Goal: Task Accomplishment & Management: Use online tool/utility

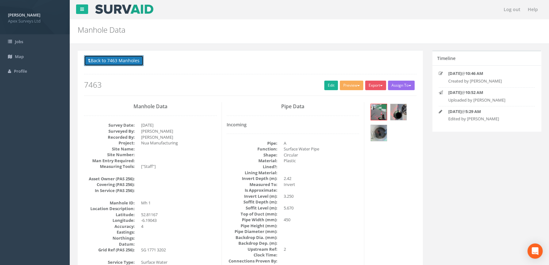
click at [116, 61] on button "Back to 7463 Manholes" at bounding box center [114, 60] width 60 height 11
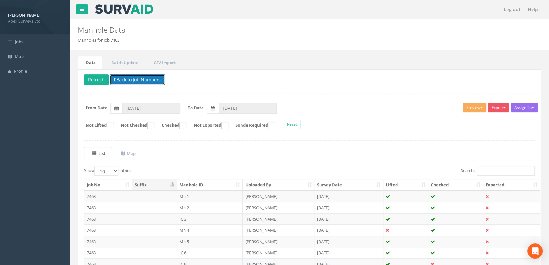
click at [123, 80] on button "Back to Job Numbers" at bounding box center [137, 79] width 55 height 11
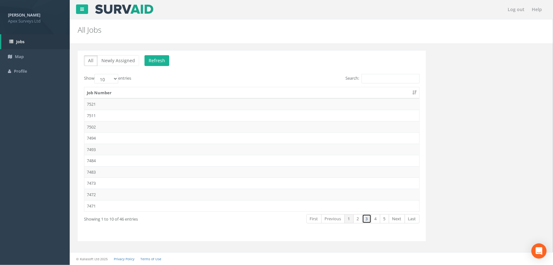
click at [366, 216] on link "3" at bounding box center [366, 218] width 9 height 9
click at [377, 220] on link "4" at bounding box center [375, 218] width 9 height 9
click at [100, 115] on td "7433" at bounding box center [251, 115] width 335 height 11
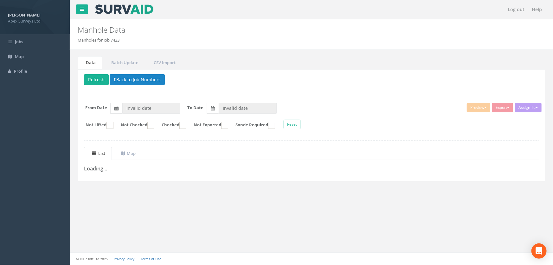
type input "[DATE]"
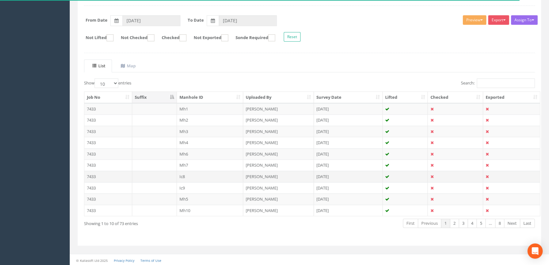
scroll to position [88, 0]
click at [116, 82] on select "10 25 50 100" at bounding box center [106, 83] width 24 height 10
select select "100"
click at [95, 78] on select "10 25 50 100" at bounding box center [106, 83] width 24 height 10
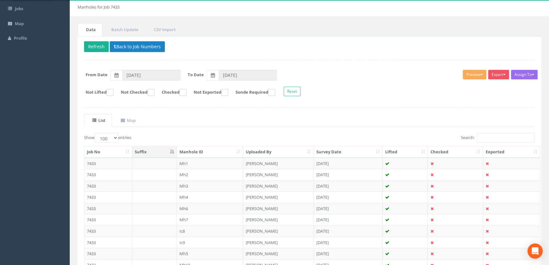
scroll to position [0, 0]
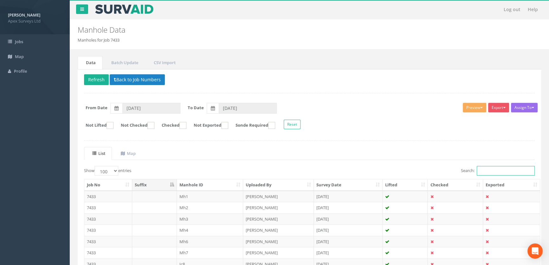
click at [488, 170] on input "Search:" at bounding box center [506, 171] width 58 height 10
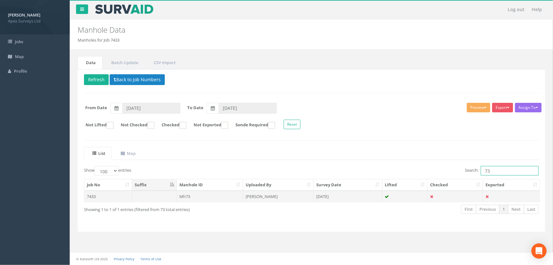
type input "73"
click at [190, 196] on td "Mh73" at bounding box center [210, 196] width 67 height 11
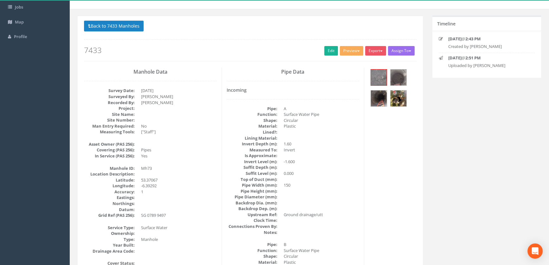
scroll to position [21, 0]
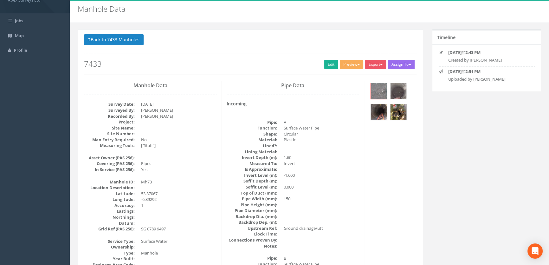
click at [397, 90] on img at bounding box center [399, 91] width 16 height 16
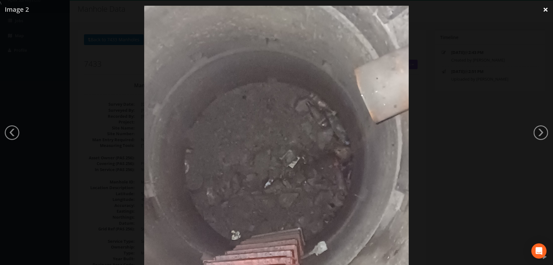
click at [546, 12] on link "×" at bounding box center [545, 9] width 15 height 19
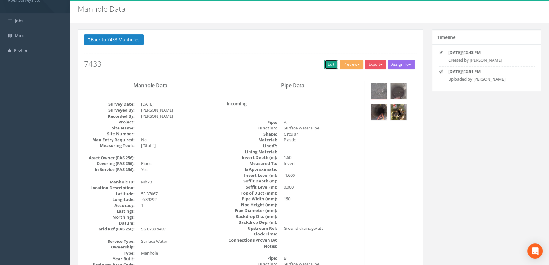
click at [325, 67] on link "Edit" at bounding box center [331, 65] width 14 height 10
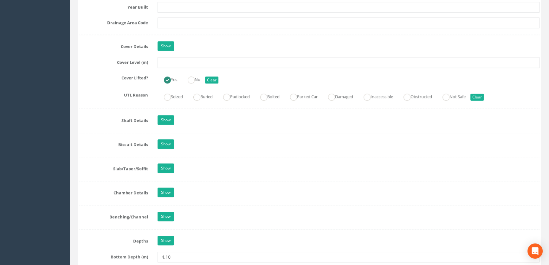
scroll to position [569, 0]
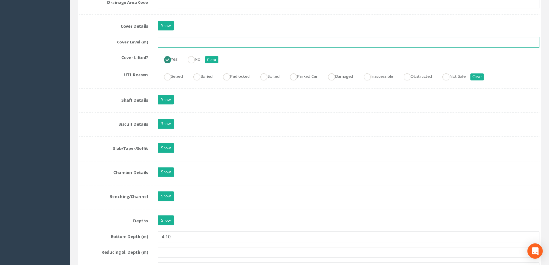
click at [165, 48] on input "text" at bounding box center [349, 42] width 382 height 11
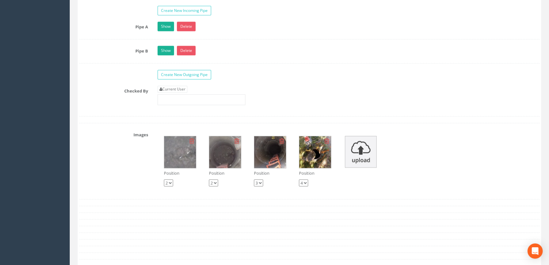
scroll to position [1059, 0]
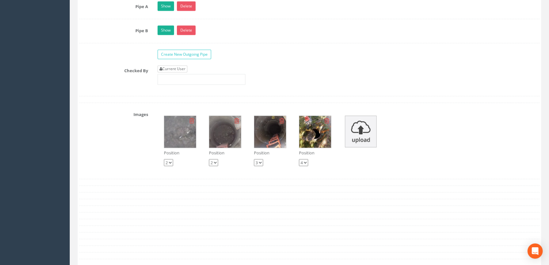
type input "64.98"
click at [173, 72] on link "Current User" at bounding box center [173, 68] width 30 height 7
type input "[PERSON_NAME]"
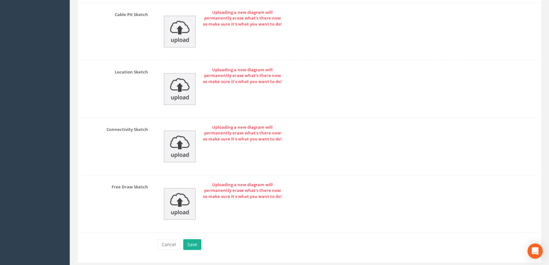
scroll to position [1404, 0]
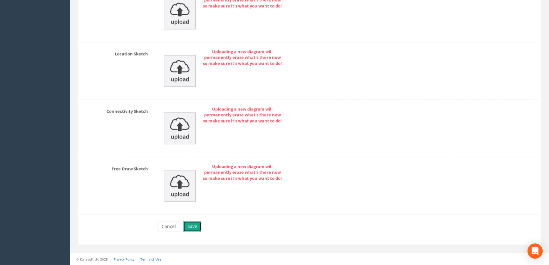
click at [193, 225] on button "Save" at bounding box center [192, 226] width 18 height 11
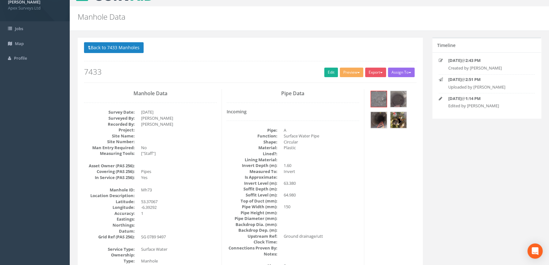
scroll to position [0, 0]
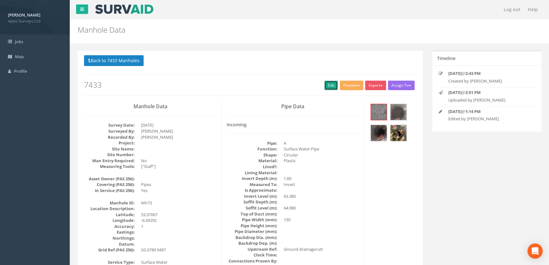
click at [329, 86] on link "Edit" at bounding box center [331, 86] width 14 height 10
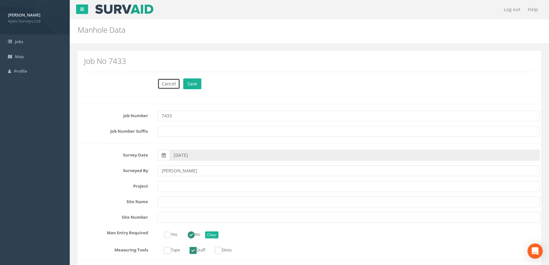
click at [171, 80] on button "Cancel" at bounding box center [169, 83] width 23 height 11
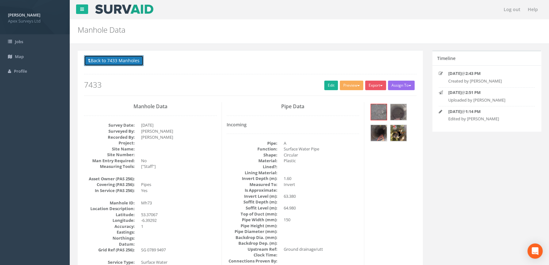
click at [114, 62] on button "Back to 7433 Manholes" at bounding box center [114, 60] width 60 height 11
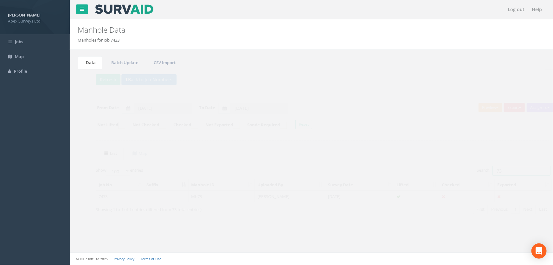
drag, startPoint x: 497, startPoint y: 171, endPoint x: 475, endPoint y: 169, distance: 22.3
click at [475, 169] on label "Search: 73" at bounding box center [502, 171] width 74 height 10
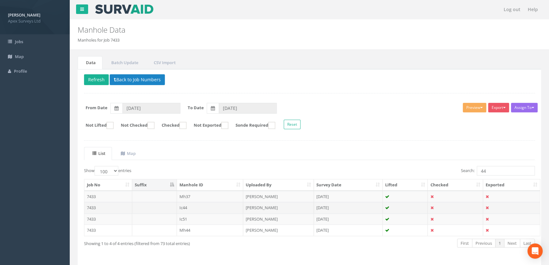
click at [179, 206] on td "Ic44" at bounding box center [210, 207] width 67 height 11
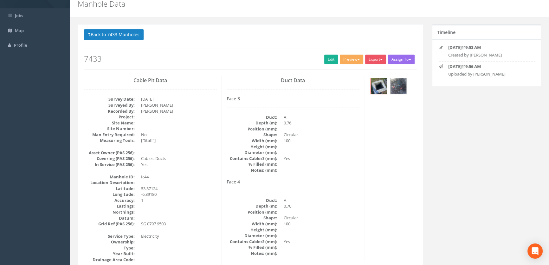
scroll to position [21, 0]
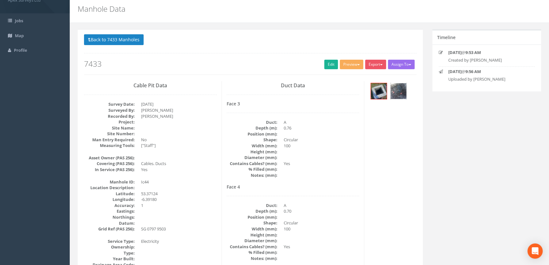
click at [398, 88] on img at bounding box center [399, 91] width 16 height 16
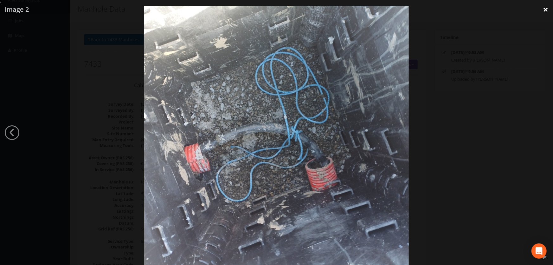
click at [543, 12] on link "×" at bounding box center [545, 9] width 15 height 19
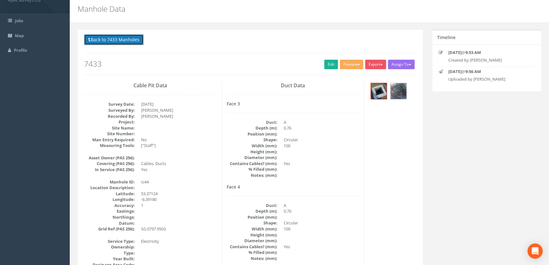
click at [102, 40] on button "Back to 7433 Manholes" at bounding box center [114, 39] width 60 height 11
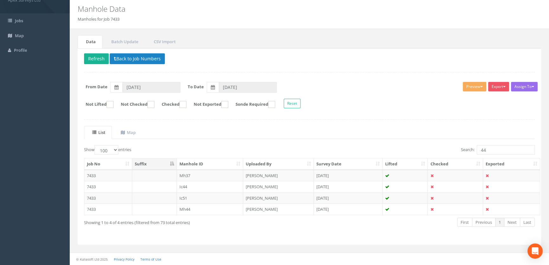
scroll to position [20, 0]
drag, startPoint x: 490, startPoint y: 151, endPoint x: 473, endPoint y: 147, distance: 16.9
click at [473, 147] on label "Search: 44" at bounding box center [498, 151] width 74 height 10
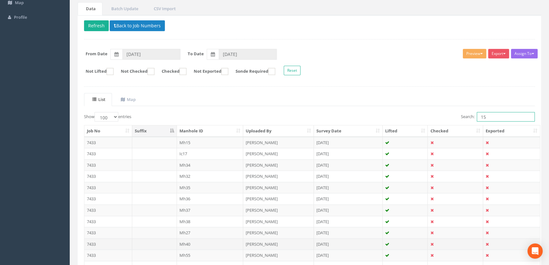
scroll to position [107, 0]
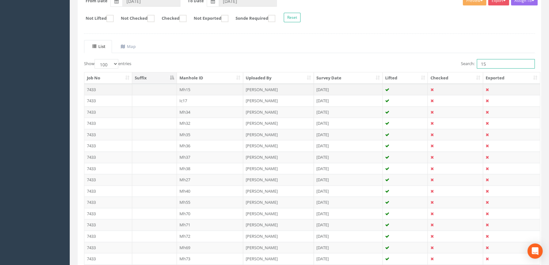
type input "15"
click at [190, 88] on td "Mh15" at bounding box center [210, 89] width 67 height 11
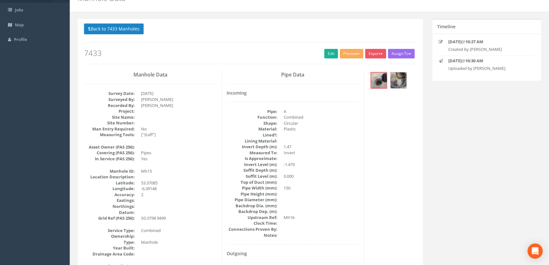
scroll to position [0, 0]
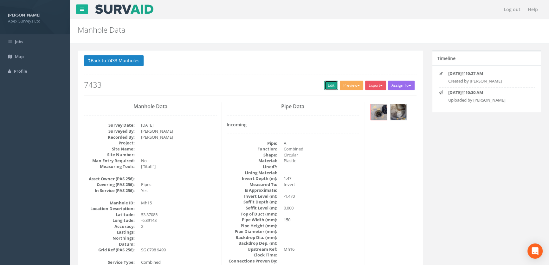
click at [325, 87] on link "Edit" at bounding box center [331, 86] width 14 height 10
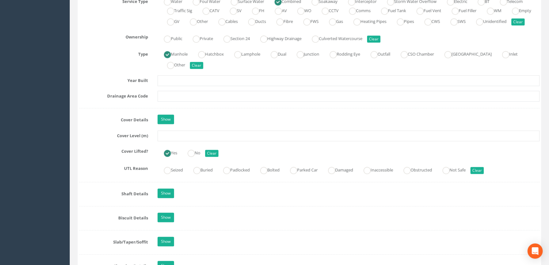
scroll to position [519, 0]
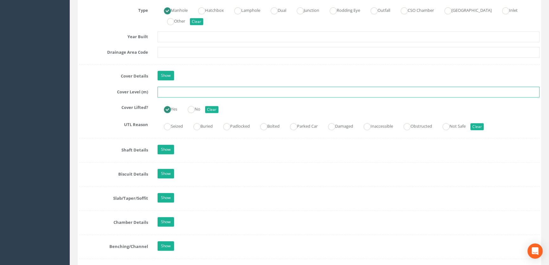
click at [171, 97] on input "text" at bounding box center [349, 92] width 382 height 11
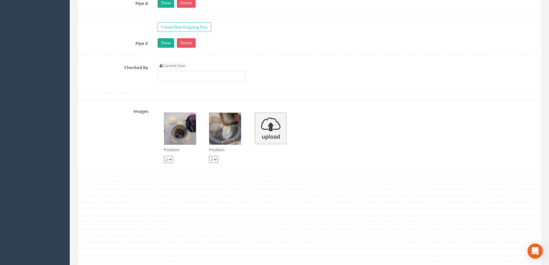
scroll to position [1009, 0]
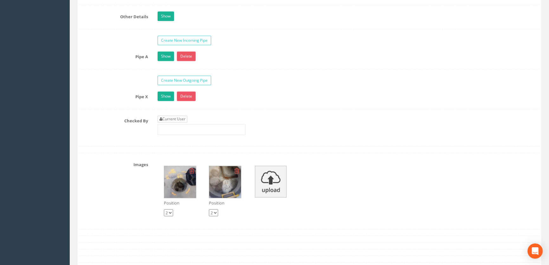
type input "65.22"
click at [172, 122] on link "Current User" at bounding box center [173, 118] width 30 height 7
type input "[PERSON_NAME]"
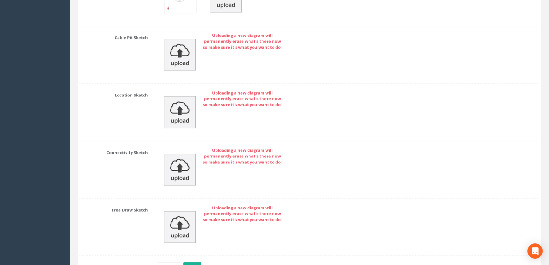
scroll to position [1404, 0]
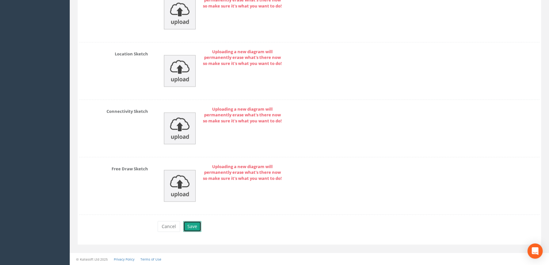
click at [196, 225] on button "Save" at bounding box center [192, 226] width 18 height 11
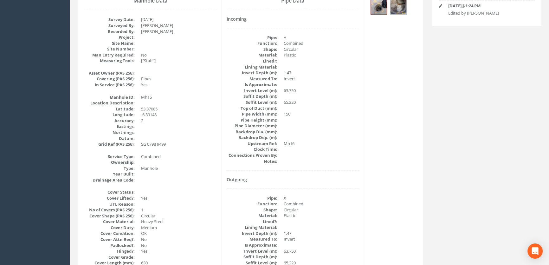
scroll to position [0, 0]
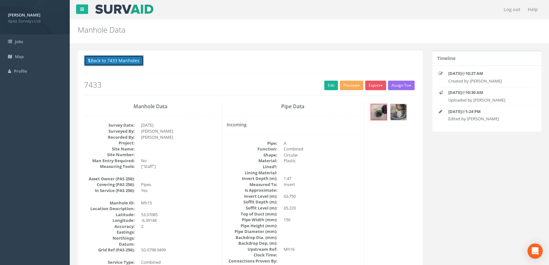
click at [109, 57] on button "Back to 7433 Manholes" at bounding box center [114, 60] width 60 height 11
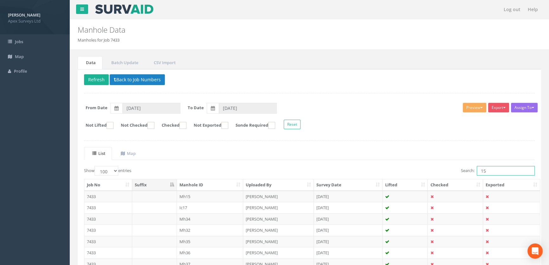
drag, startPoint x: 491, startPoint y: 169, endPoint x: 443, endPoint y: 171, distance: 47.9
click at [442, 171] on div "Search: 15" at bounding box center [424, 171] width 221 height 11
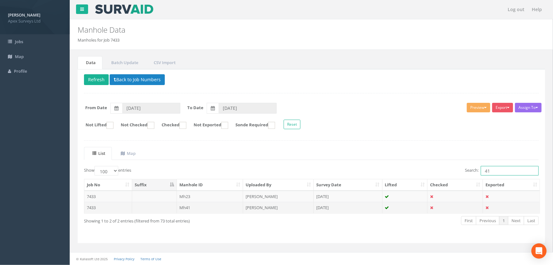
type input "41"
click at [182, 207] on td "Mh41" at bounding box center [210, 207] width 67 height 11
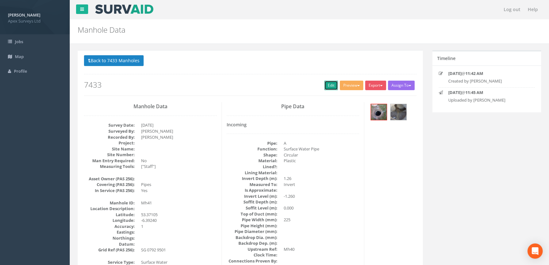
click at [332, 83] on link "Edit" at bounding box center [331, 86] width 14 height 10
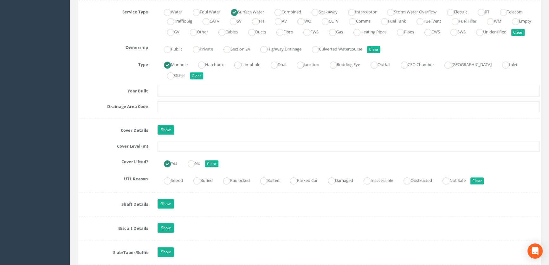
scroll to position [519, 0]
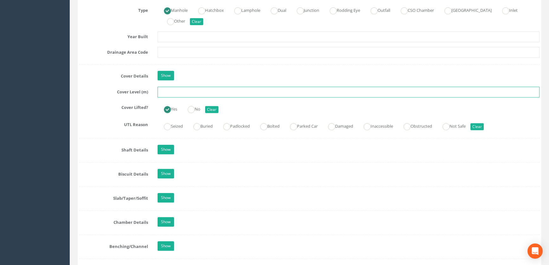
click at [177, 97] on input "text" at bounding box center [349, 92] width 382 height 11
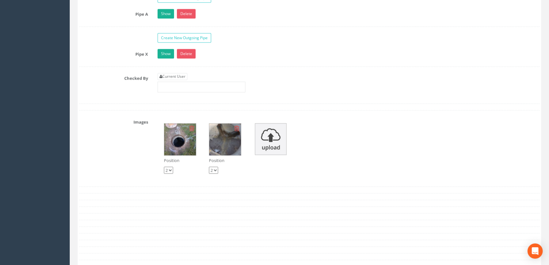
scroll to position [980, 0]
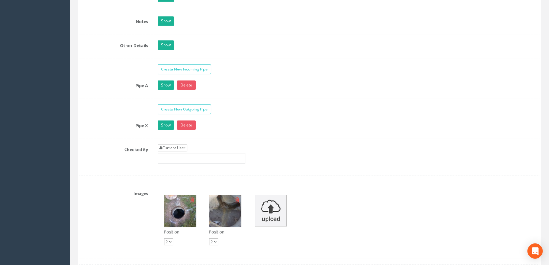
type input "65.59"
click at [174, 151] on link "Current User" at bounding box center [173, 147] width 30 height 7
type input "[PERSON_NAME]"
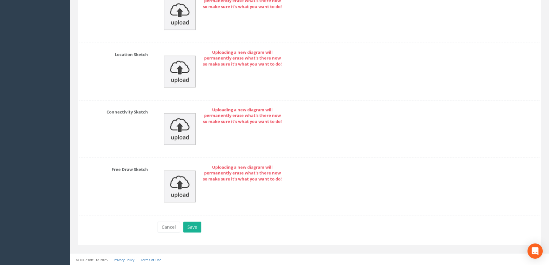
scroll to position [1404, 0]
click at [184, 225] on button "Save" at bounding box center [192, 226] width 18 height 11
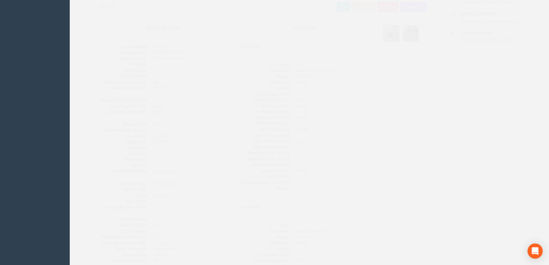
scroll to position [0, 0]
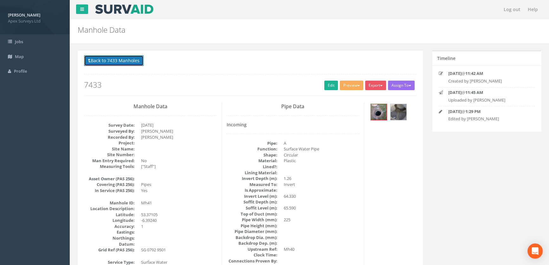
click at [111, 60] on button "Back to 7433 Manholes" at bounding box center [114, 60] width 60 height 11
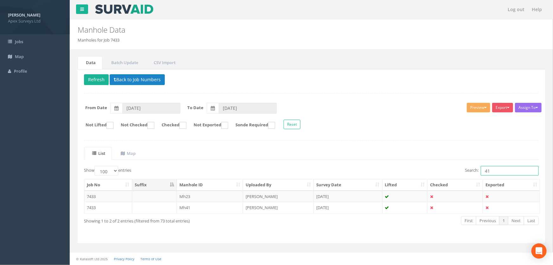
drag, startPoint x: 493, startPoint y: 166, endPoint x: 452, endPoint y: 167, distance: 41.2
click at [450, 167] on div "Search: 41" at bounding box center [427, 171] width 223 height 11
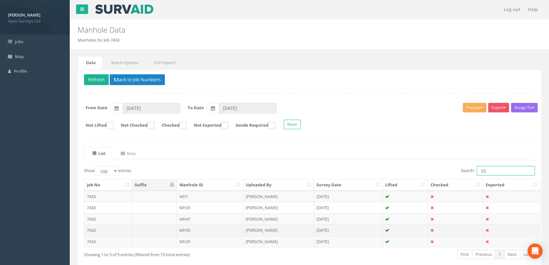
type input "55"
click at [183, 229] on td "Mh55" at bounding box center [210, 229] width 67 height 11
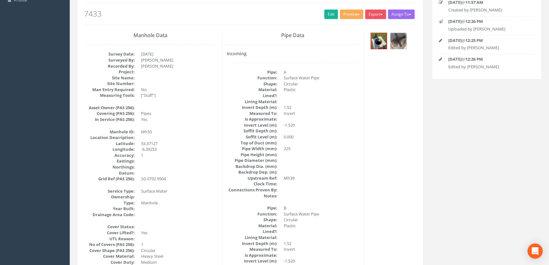
scroll to position [57, 0]
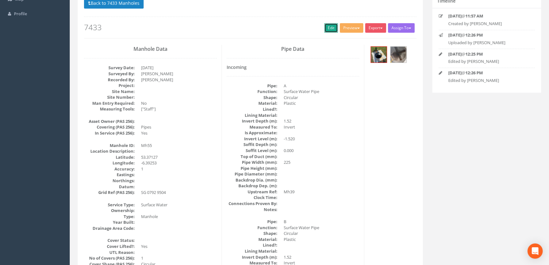
click at [326, 29] on link "Edit" at bounding box center [331, 28] width 14 height 10
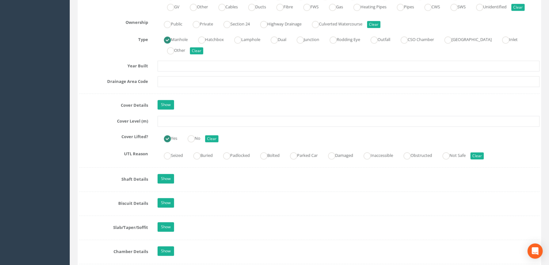
scroll to position [490, 0]
click at [179, 126] on input "text" at bounding box center [349, 120] width 382 height 11
type input "65.76"
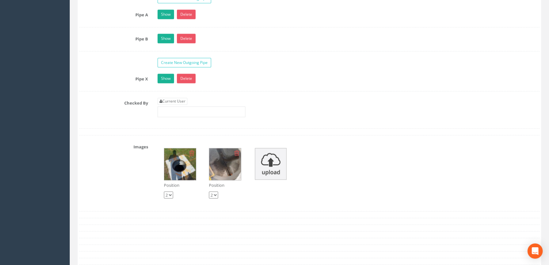
scroll to position [1095, 0]
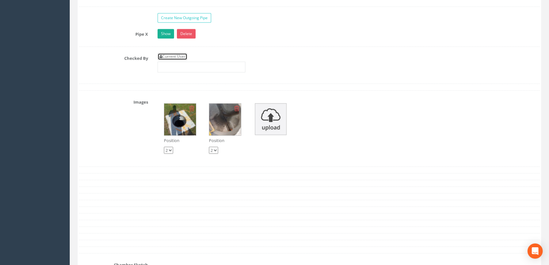
click at [171, 60] on link "Current User" at bounding box center [173, 56] width 30 height 7
type input "[PERSON_NAME]"
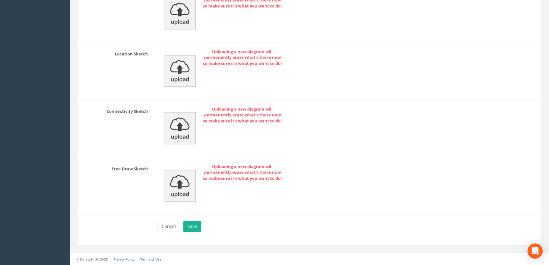
scroll to position [1428, 0]
click at [193, 227] on button "Save" at bounding box center [192, 226] width 18 height 11
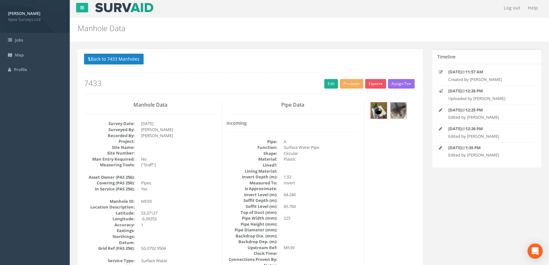
scroll to position [0, 0]
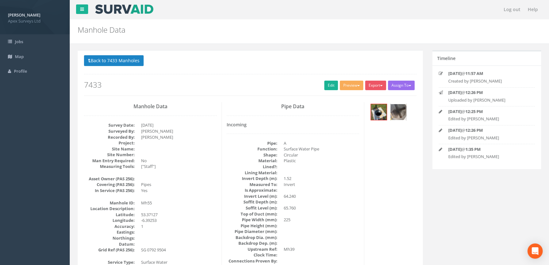
click at [401, 110] on img at bounding box center [399, 112] width 16 height 16
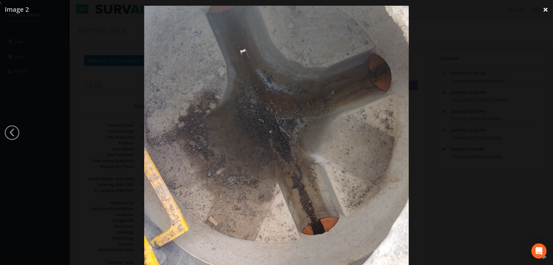
click at [545, 9] on link "×" at bounding box center [545, 9] width 15 height 19
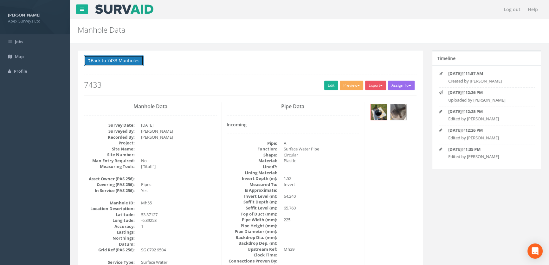
click at [123, 61] on button "Back to 7433 Manholes" at bounding box center [114, 60] width 60 height 11
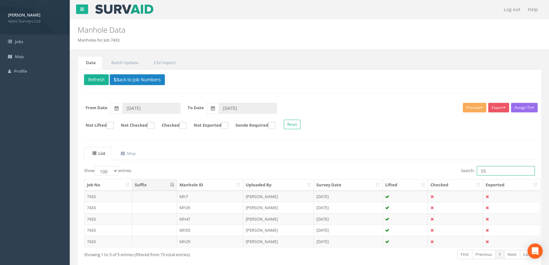
click at [488, 168] on input "55" at bounding box center [506, 171] width 58 height 10
type input "57"
click at [186, 240] on td "Mh57" at bounding box center [210, 241] width 67 height 11
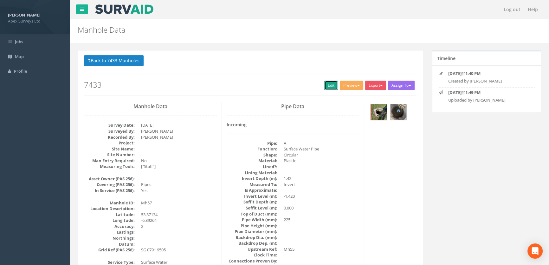
click at [332, 82] on link "Edit" at bounding box center [331, 86] width 14 height 10
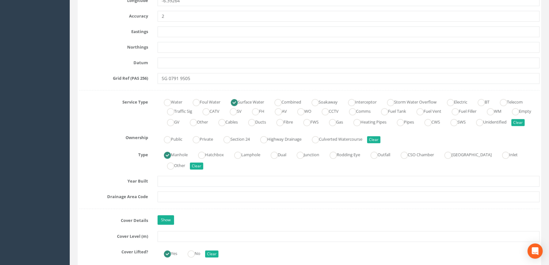
scroll to position [432, 0]
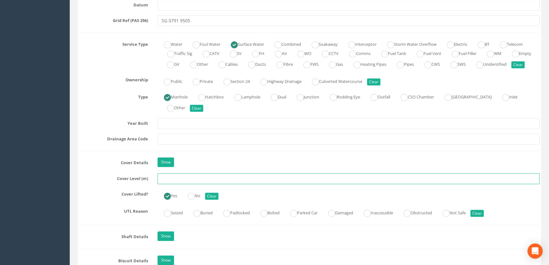
click at [165, 184] on input "text" at bounding box center [349, 178] width 382 height 11
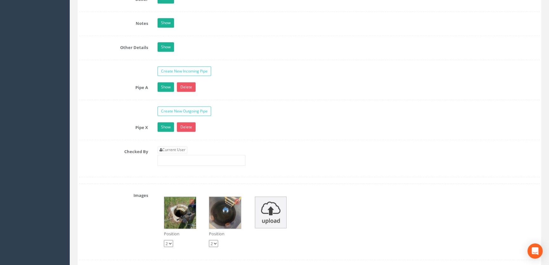
scroll to position [980, 0]
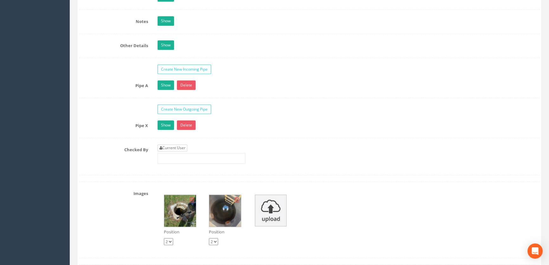
type input "65.57"
click at [177, 151] on link "Current User" at bounding box center [173, 147] width 30 height 7
type input "[PERSON_NAME]"
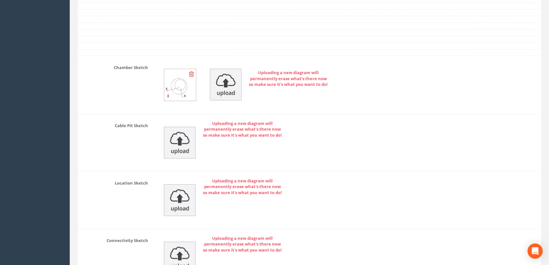
scroll to position [1404, 0]
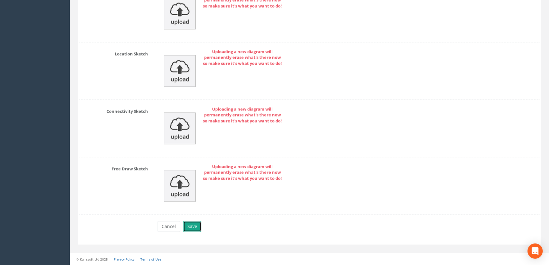
click at [187, 228] on button "Save" at bounding box center [192, 226] width 18 height 11
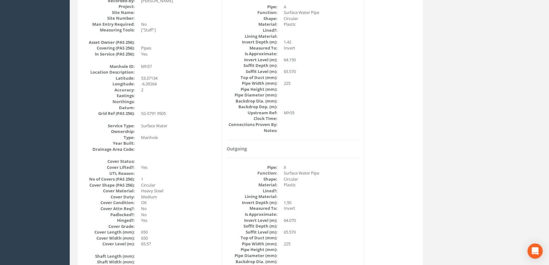
scroll to position [0, 0]
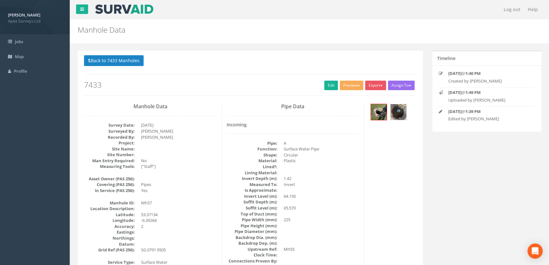
click at [403, 111] on img at bounding box center [399, 112] width 16 height 16
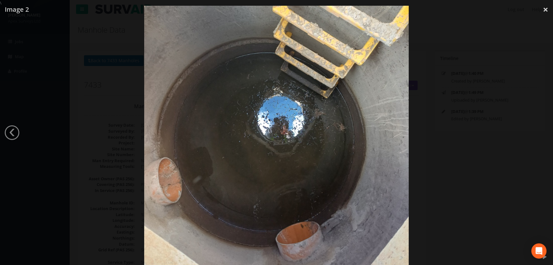
click at [503, 86] on div at bounding box center [276, 138] width 553 height 265
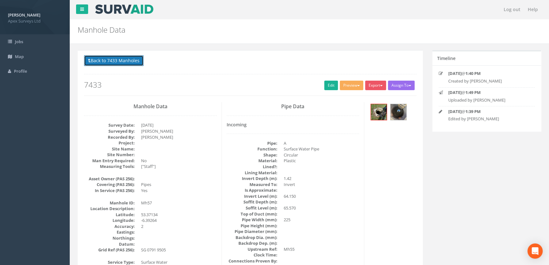
click at [122, 61] on button "Back to 7433 Manholes" at bounding box center [114, 60] width 60 height 11
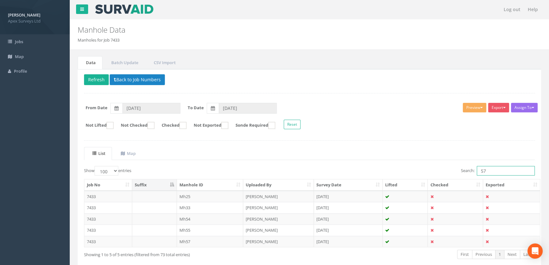
drag, startPoint x: 490, startPoint y: 171, endPoint x: 473, endPoint y: 163, distance: 18.4
click at [467, 165] on div "List Map Show 10 25 50 100 entries Search: 57 Job No Suffix Manhole ID Uploaded…" at bounding box center [309, 209] width 451 height 124
type input "63"
click at [185, 218] on td "Mh63" at bounding box center [210, 218] width 67 height 11
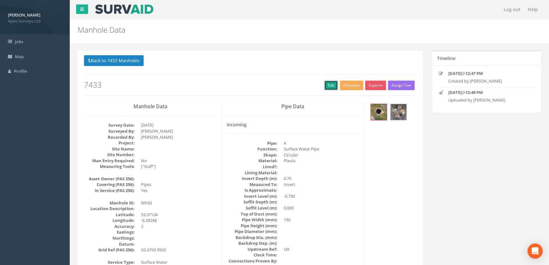
click at [324, 86] on link "Edit" at bounding box center [331, 86] width 14 height 10
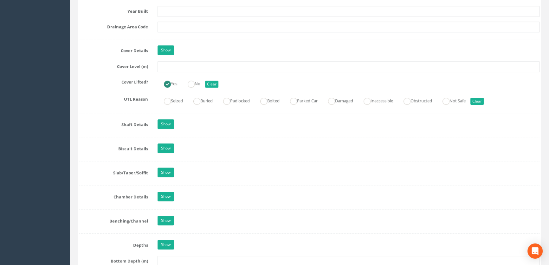
scroll to position [548, 0]
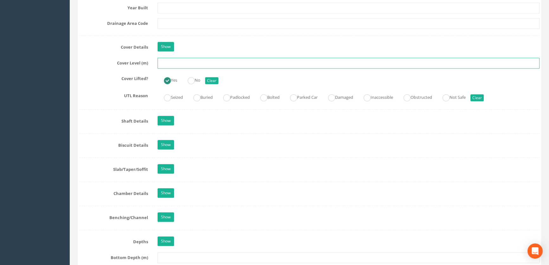
click at [166, 68] on input "text" at bounding box center [349, 63] width 382 height 11
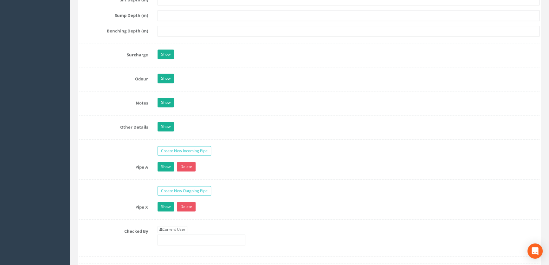
scroll to position [980, 0]
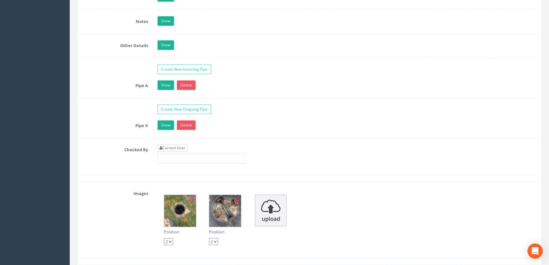
type input "65.84"
click at [180, 151] on link "Current User" at bounding box center [173, 147] width 30 height 7
type input "[PERSON_NAME]"
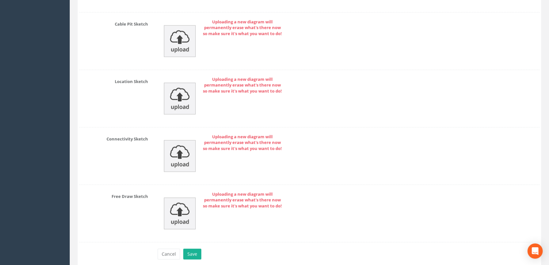
scroll to position [1404, 0]
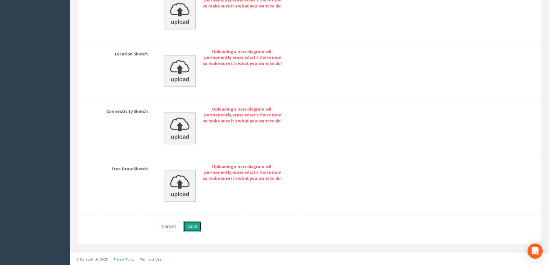
click at [190, 228] on button "Save" at bounding box center [192, 226] width 18 height 11
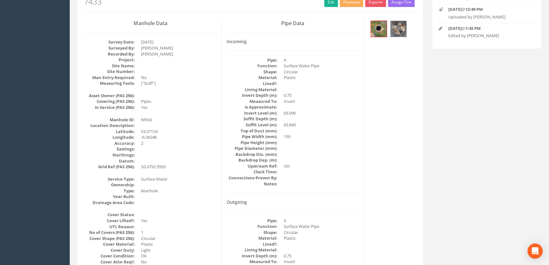
scroll to position [0, 0]
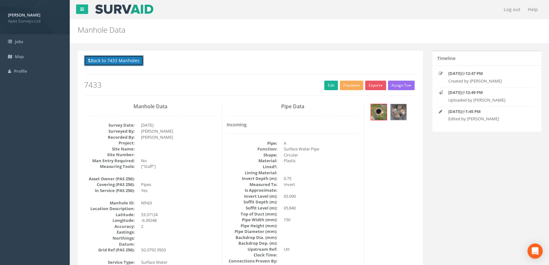
click at [122, 62] on button "Back to 7433 Manholes" at bounding box center [114, 60] width 60 height 11
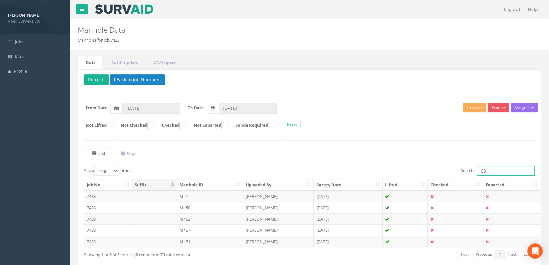
click at [498, 171] on input "63" at bounding box center [506, 171] width 58 height 10
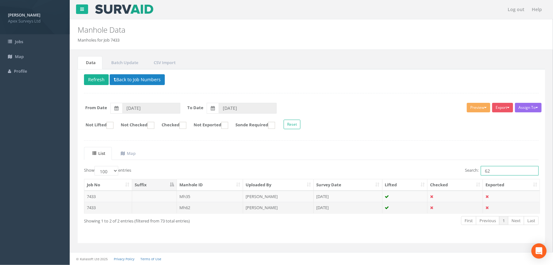
type input "62"
click at [188, 206] on td "Mh62" at bounding box center [210, 207] width 67 height 11
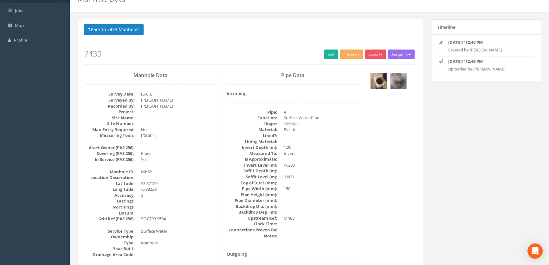
scroll to position [21, 0]
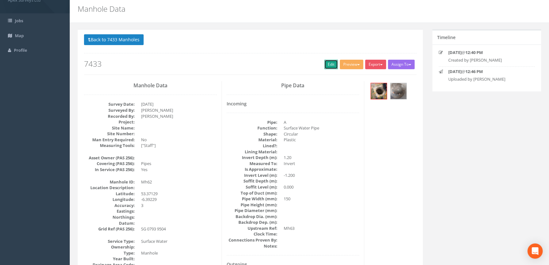
click at [324, 61] on link "Edit" at bounding box center [331, 65] width 14 height 10
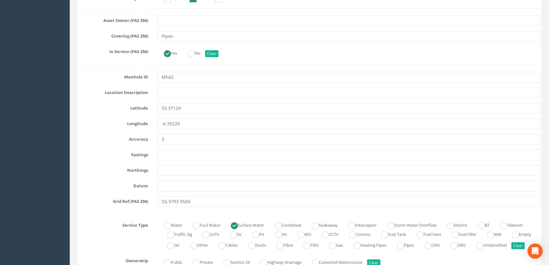
scroll to position [396, 0]
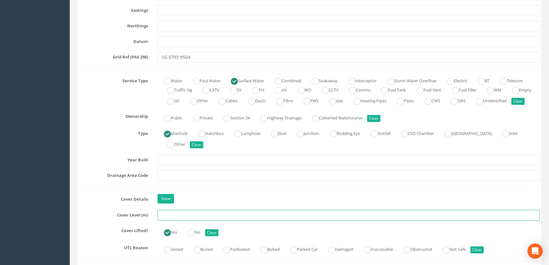
click at [175, 220] on input "text" at bounding box center [349, 215] width 382 height 11
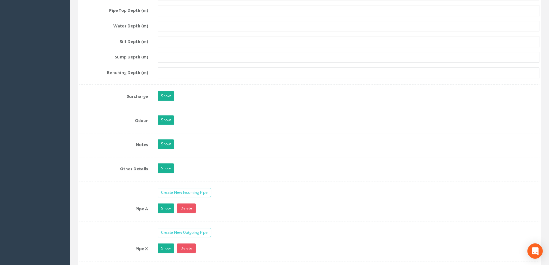
scroll to position [943, 0]
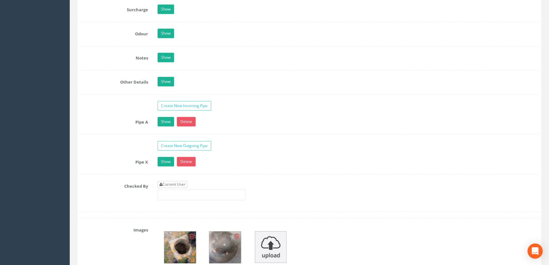
type input "65.97"
click at [178, 188] on link "Current User" at bounding box center [173, 184] width 30 height 7
type input "[PERSON_NAME]"
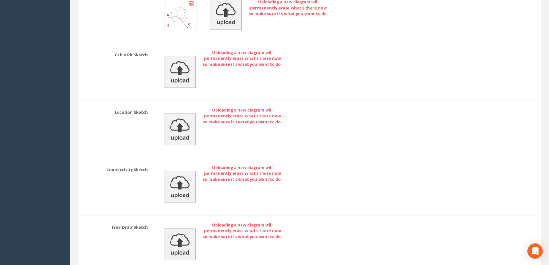
scroll to position [1404, 0]
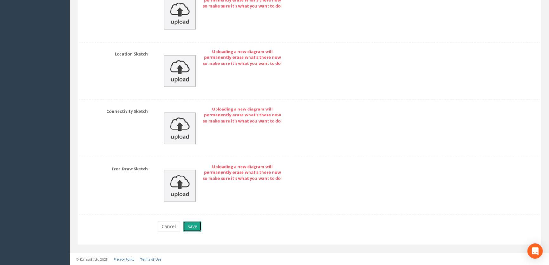
click at [186, 225] on button "Save" at bounding box center [192, 226] width 18 height 11
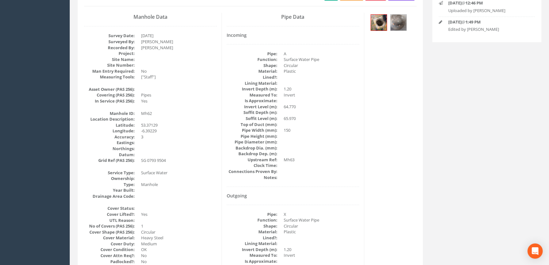
scroll to position [0, 0]
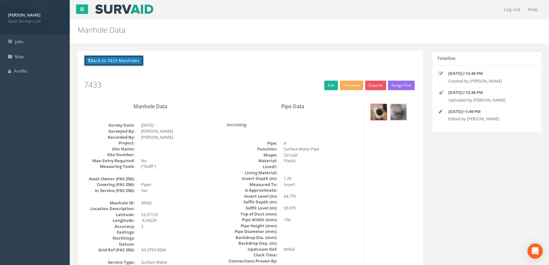
click at [102, 60] on button "Back to 7433 Manholes" at bounding box center [114, 60] width 60 height 11
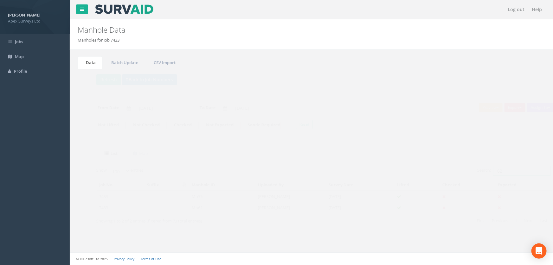
drag, startPoint x: 493, startPoint y: 173, endPoint x: 452, endPoint y: 171, distance: 41.3
click at [452, 171] on div "Search: 62" at bounding box center [427, 171] width 223 height 11
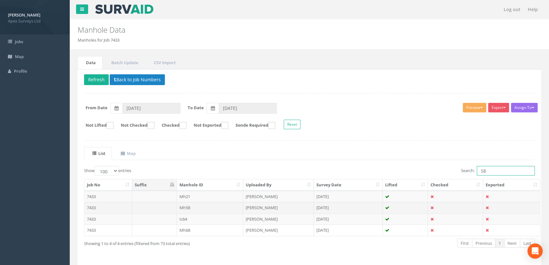
type input "58"
click at [187, 206] on td "Mh58" at bounding box center [210, 207] width 67 height 11
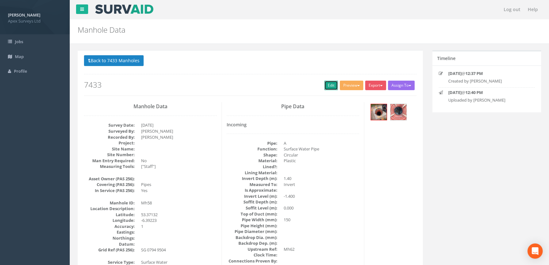
click at [326, 86] on link "Edit" at bounding box center [331, 86] width 14 height 10
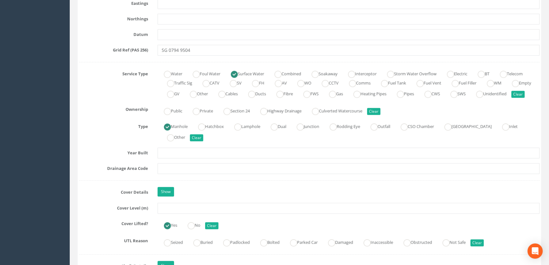
scroll to position [403, 0]
click at [166, 213] on input "text" at bounding box center [349, 207] width 382 height 11
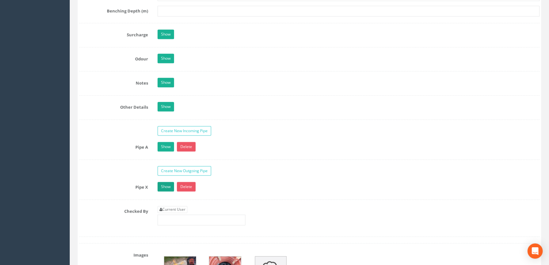
scroll to position [922, 0]
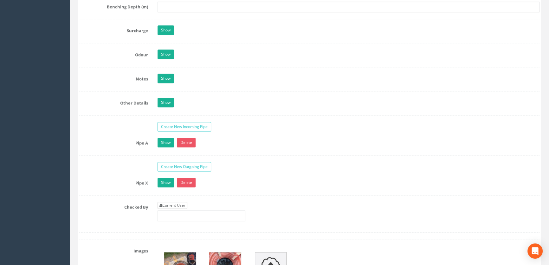
type input "66.00"
click at [168, 209] on link "Current User" at bounding box center [173, 205] width 30 height 7
type input "[PERSON_NAME]"
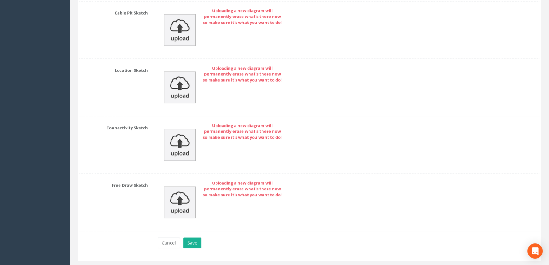
scroll to position [1404, 0]
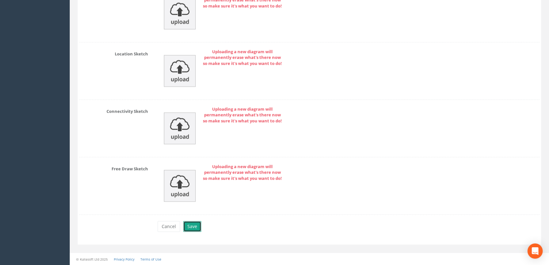
click at [187, 227] on button "Save" at bounding box center [192, 226] width 18 height 11
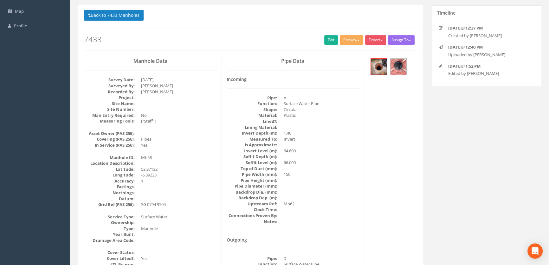
scroll to position [0, 0]
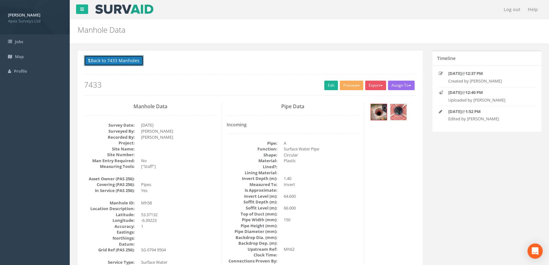
click at [126, 60] on button "Back to 7433 Manholes" at bounding box center [114, 60] width 60 height 11
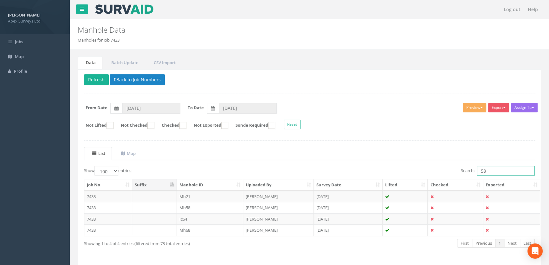
drag, startPoint x: 486, startPoint y: 170, endPoint x: 471, endPoint y: 171, distance: 15.3
click at [471, 171] on label "Search: 58" at bounding box center [498, 171] width 74 height 10
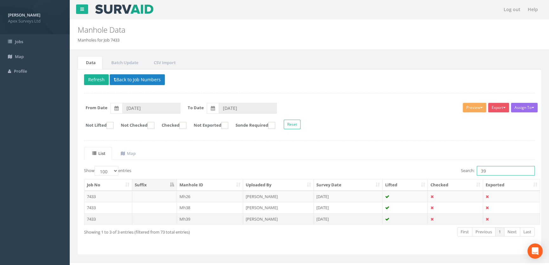
type input "39"
click at [189, 217] on td "Mh39" at bounding box center [210, 218] width 67 height 11
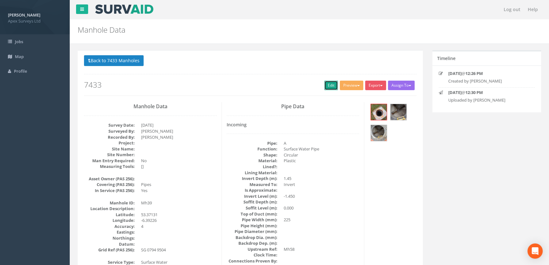
click at [327, 85] on link "Edit" at bounding box center [331, 86] width 14 height 10
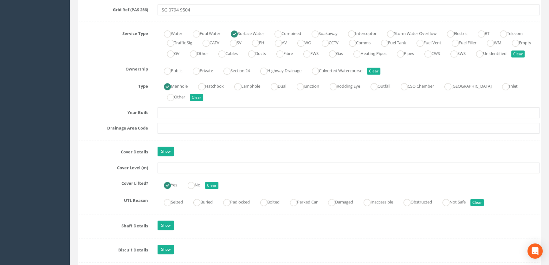
scroll to position [461, 0]
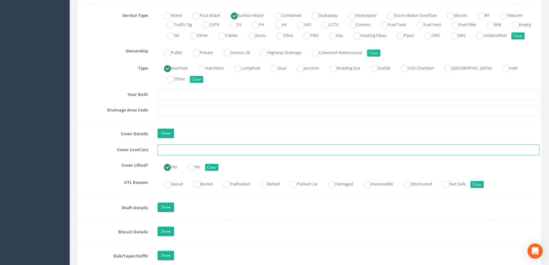
click at [169, 155] on input "text" at bounding box center [349, 149] width 382 height 11
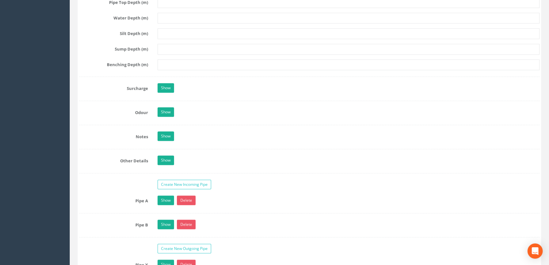
scroll to position [980, 0]
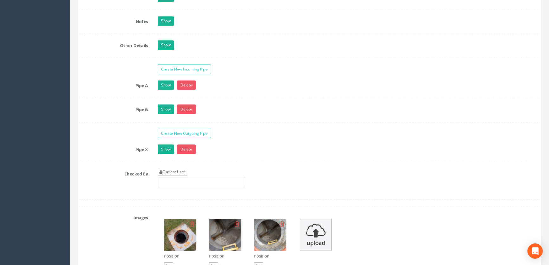
type input "65.83"
click at [183, 175] on link "Current User" at bounding box center [173, 171] width 30 height 7
type input "[PERSON_NAME]"
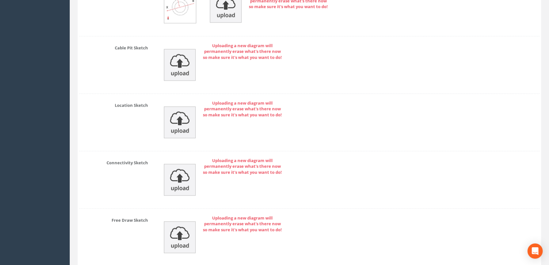
scroll to position [1428, 0]
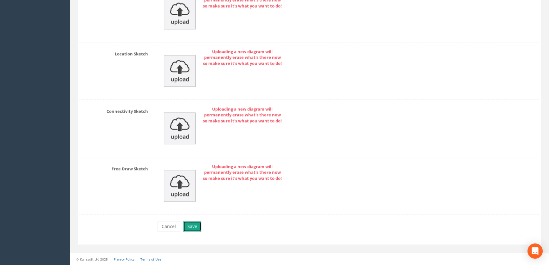
click at [192, 228] on button "Save" at bounding box center [192, 226] width 18 height 11
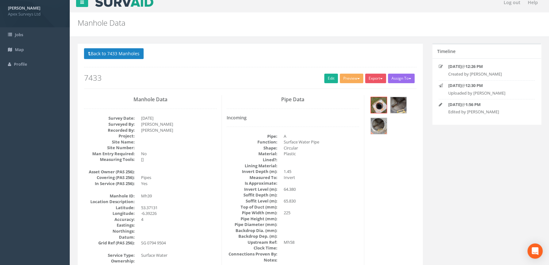
scroll to position [0, 0]
